Goal: Information Seeking & Learning: Learn about a topic

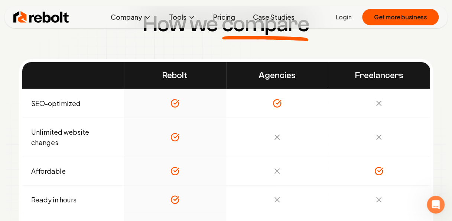
scroll to position [2341, 0]
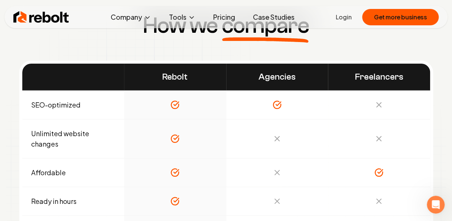
click at [223, 12] on link "Pricing" at bounding box center [224, 17] width 34 height 15
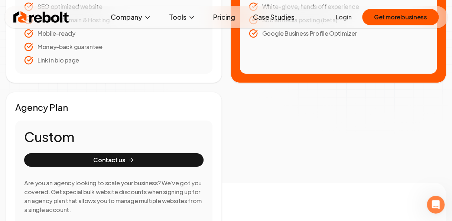
scroll to position [297, 0]
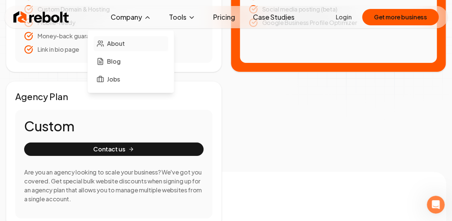
click at [127, 45] on link "About" at bounding box center [131, 43] width 74 height 15
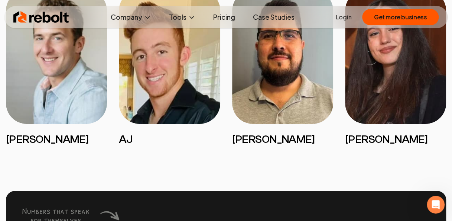
scroll to position [1709, 0]
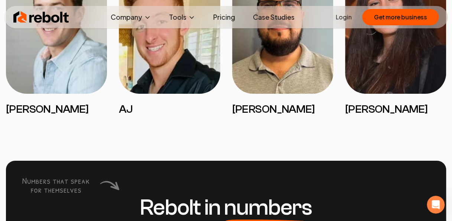
click at [42, 42] on img at bounding box center [56, 27] width 101 height 134
click at [230, 22] on link "Pricing" at bounding box center [224, 17] width 34 height 15
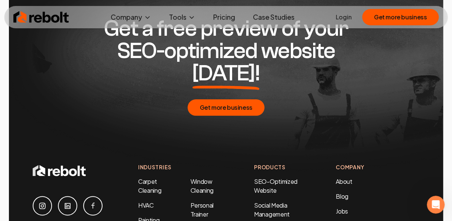
scroll to position [1561, 0]
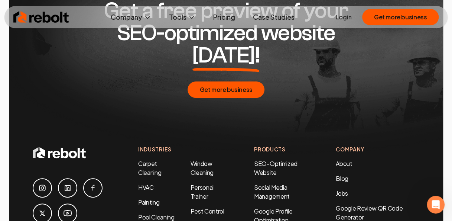
click at [218, 15] on link "Pricing" at bounding box center [224, 17] width 34 height 15
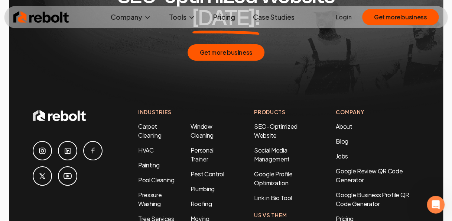
scroll to position [1672, 0]
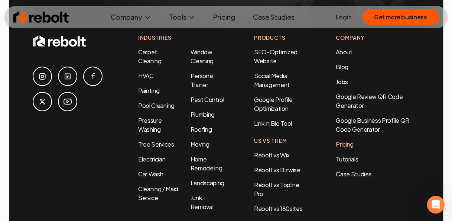
click at [346, 140] on link "Pricing" at bounding box center [378, 144] width 84 height 9
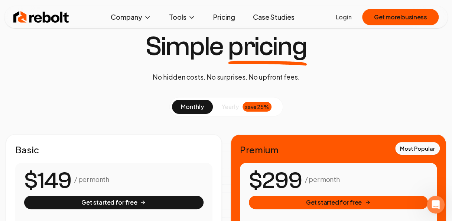
scroll to position [37, 0]
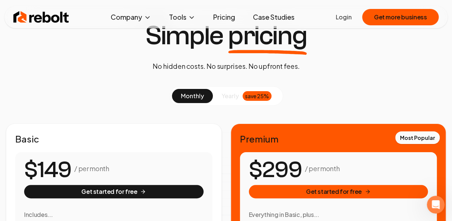
click at [251, 97] on div "save 25%" at bounding box center [257, 96] width 29 height 10
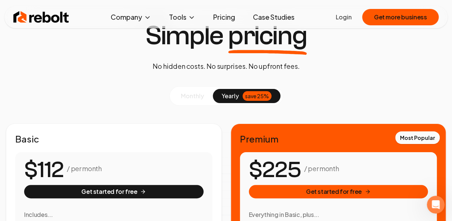
click at [232, 93] on span "yearly" at bounding box center [230, 95] width 17 height 9
click at [207, 96] on button "monthly" at bounding box center [192, 96] width 41 height 14
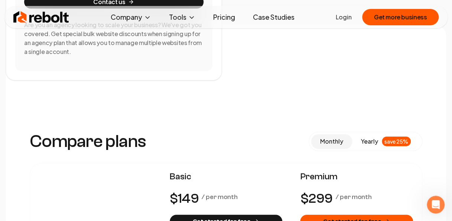
scroll to position [483, 0]
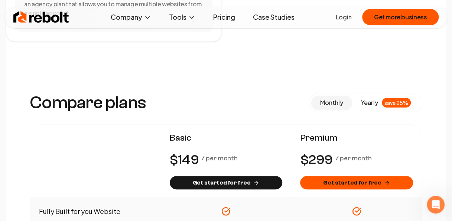
click at [276, 16] on link "Case Studies" at bounding box center [274, 17] width 54 height 15
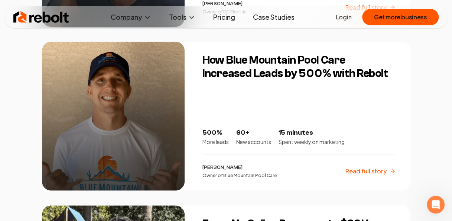
scroll to position [966, 0]
